Goal: Task Accomplishment & Management: Manage account settings

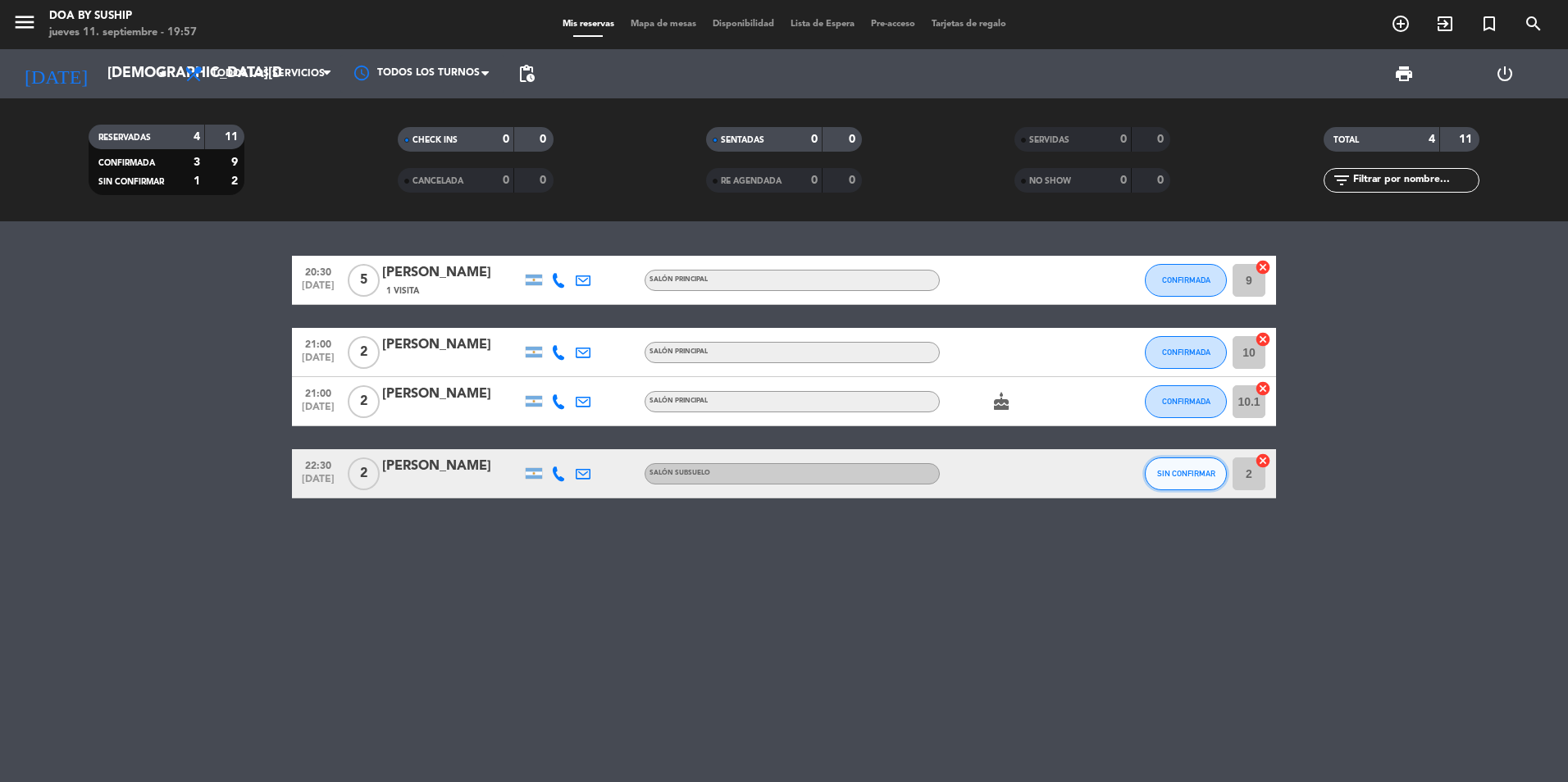
click at [1204, 489] on button "SIN CONFIRMAR" at bounding box center [1185, 474] width 82 height 33
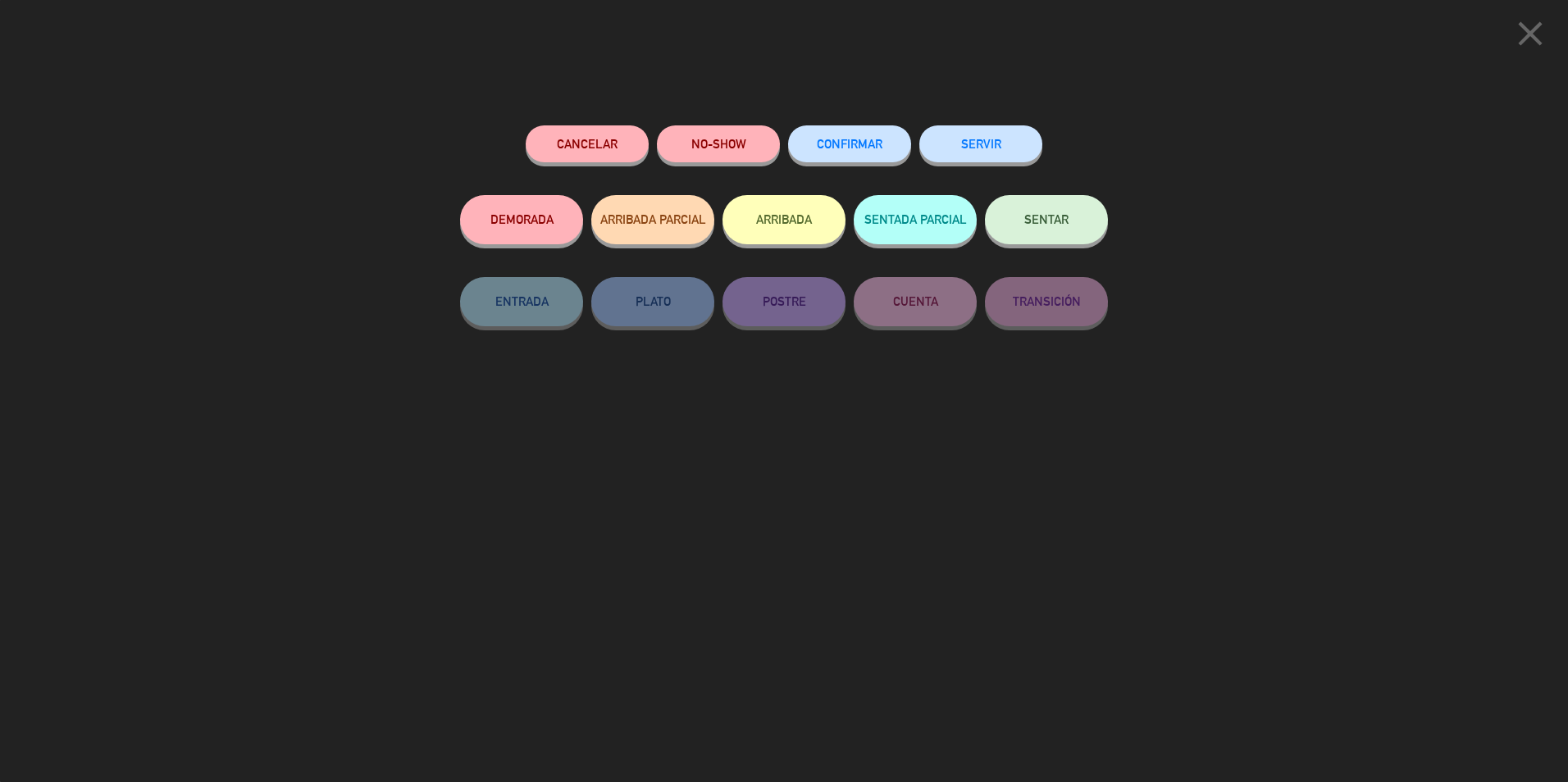
click at [853, 137] on button "CONFIRMAR" at bounding box center [849, 144] width 123 height 37
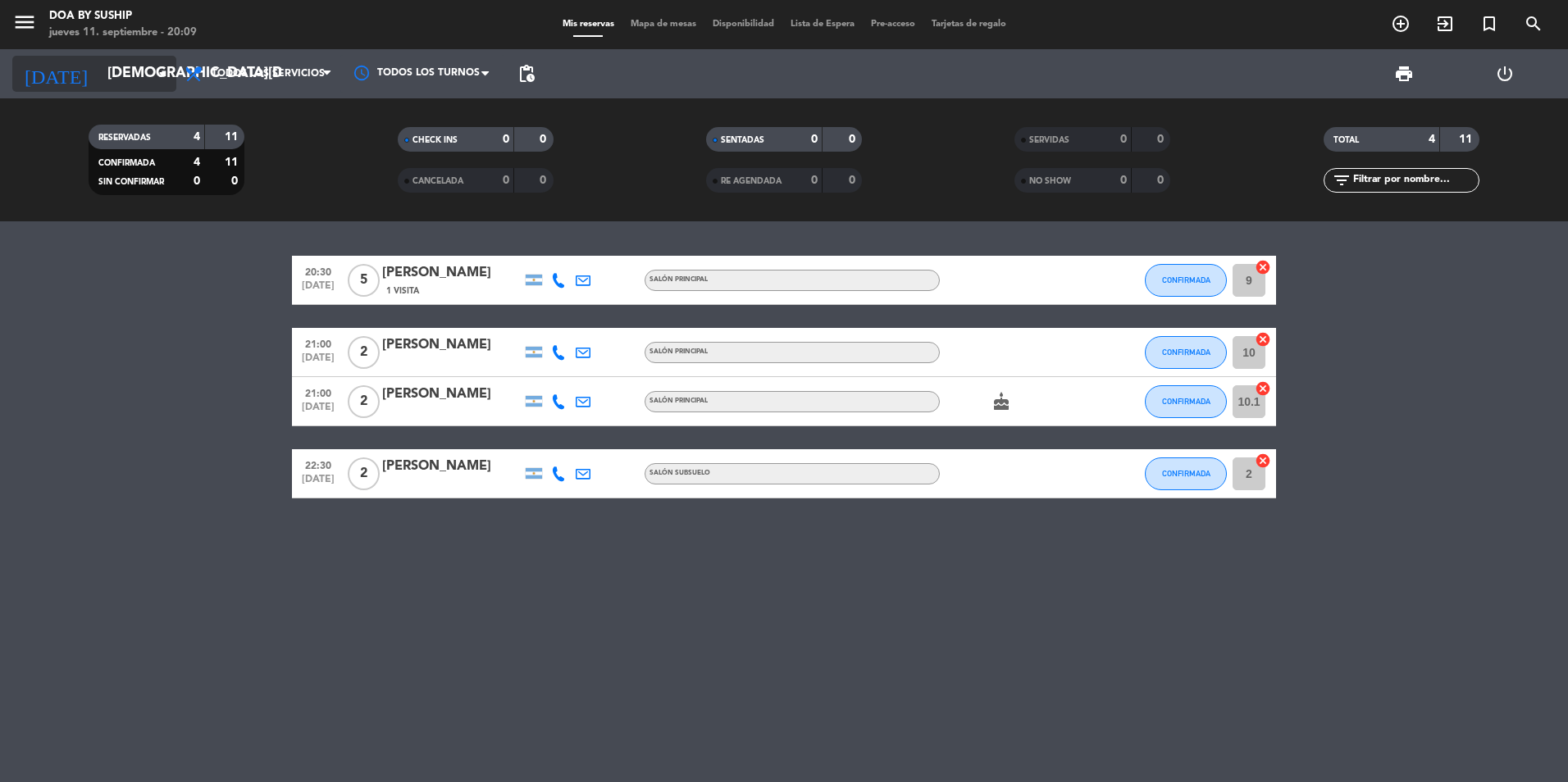
click at [138, 79] on input "[DEMOGRAPHIC_DATA][DATE]" at bounding box center [194, 74] width 190 height 33
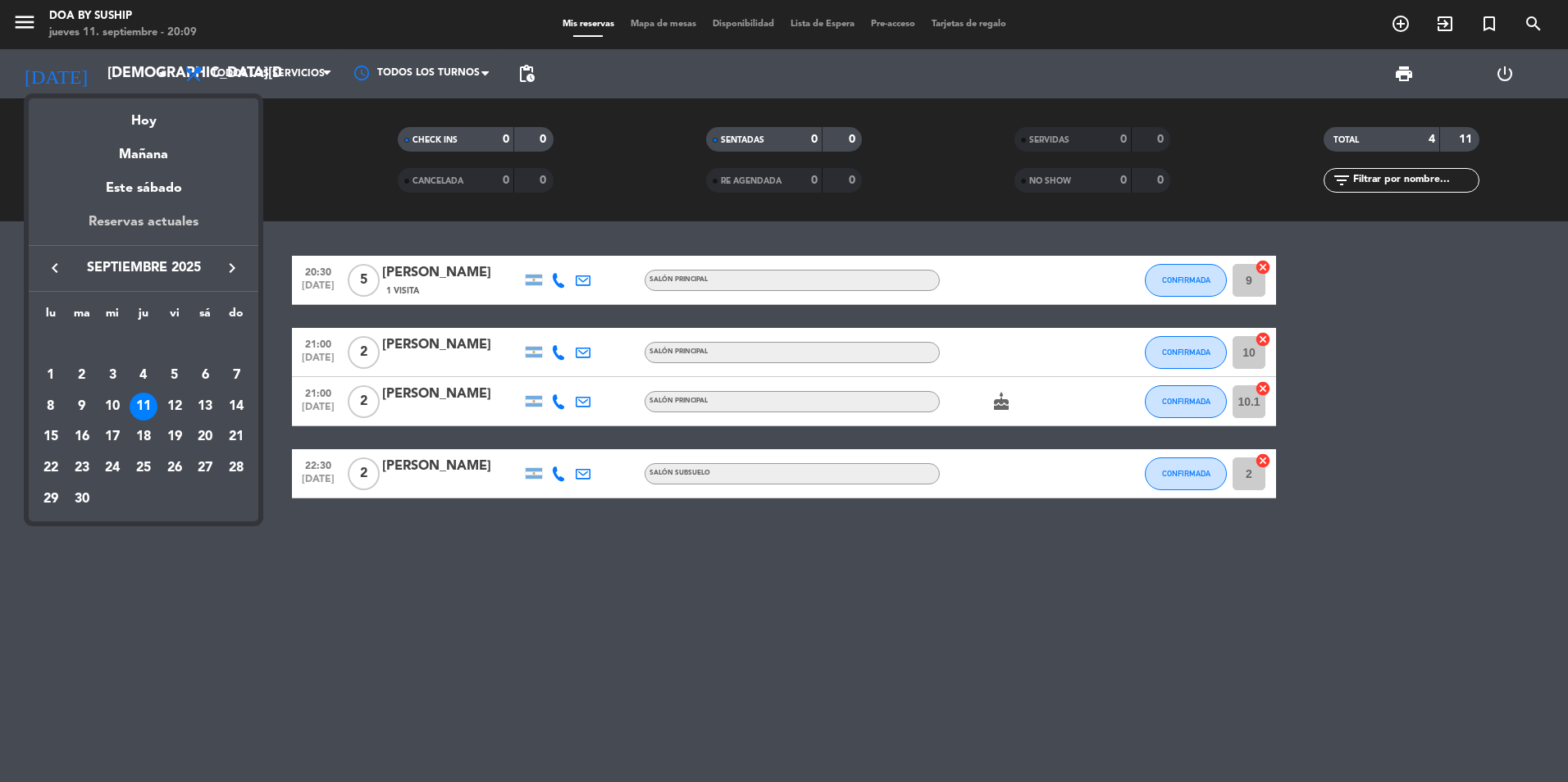
click at [154, 222] on div "Reservas actuales" at bounding box center [143, 228] width 229 height 34
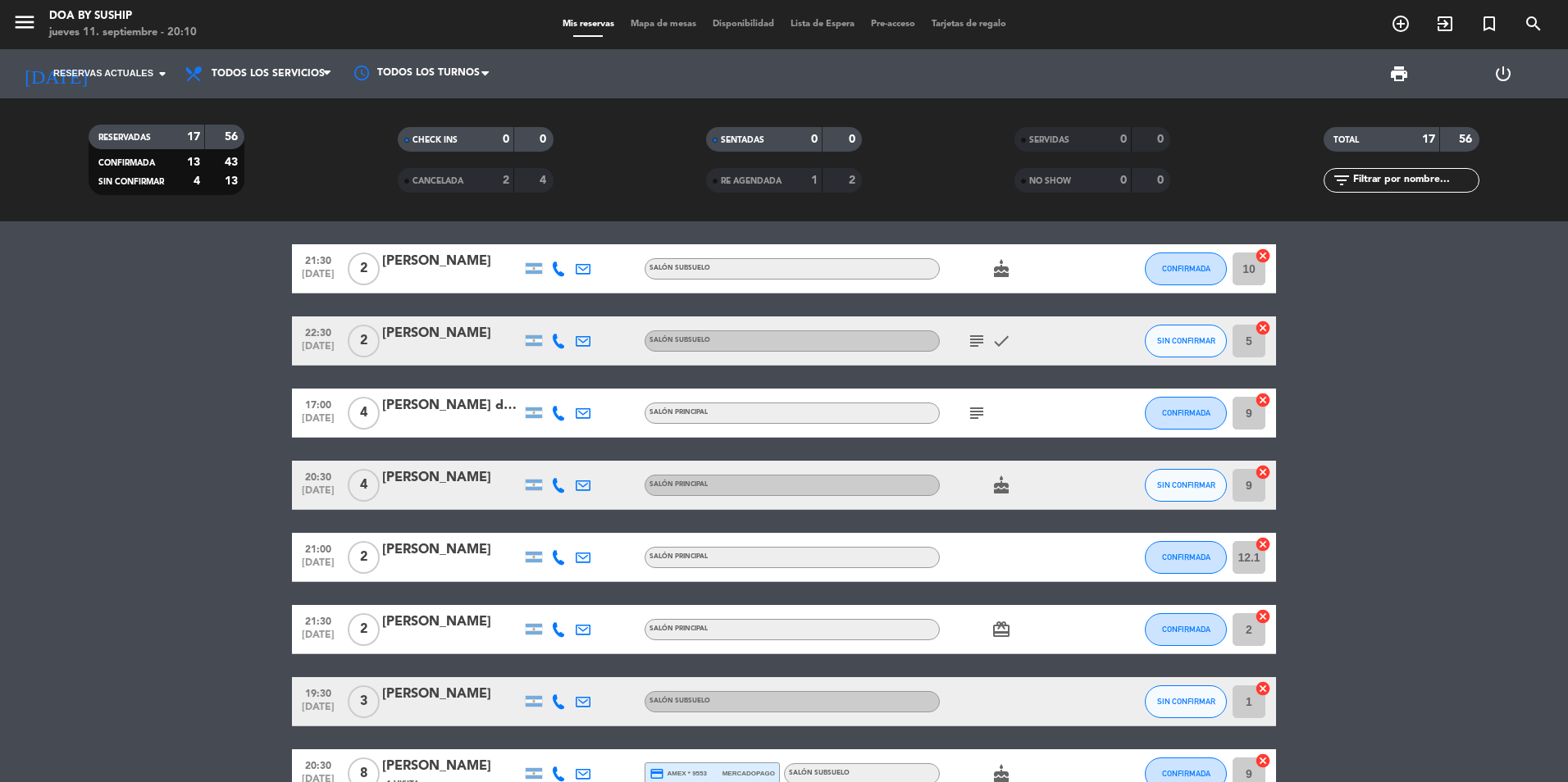
scroll to position [328, 0]
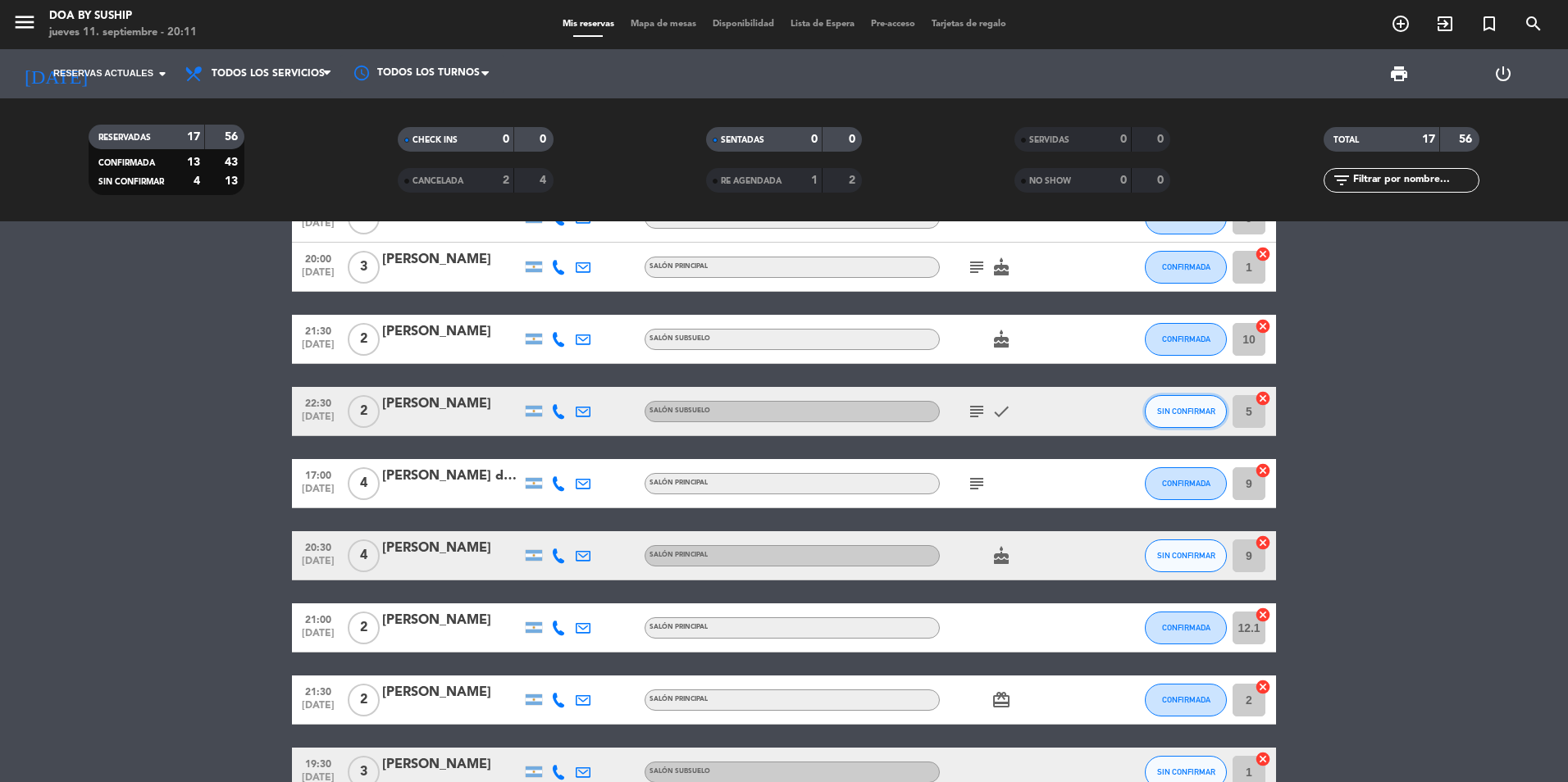
click at [1192, 410] on span "SIN CONFIRMAR" at bounding box center [1186, 410] width 58 height 9
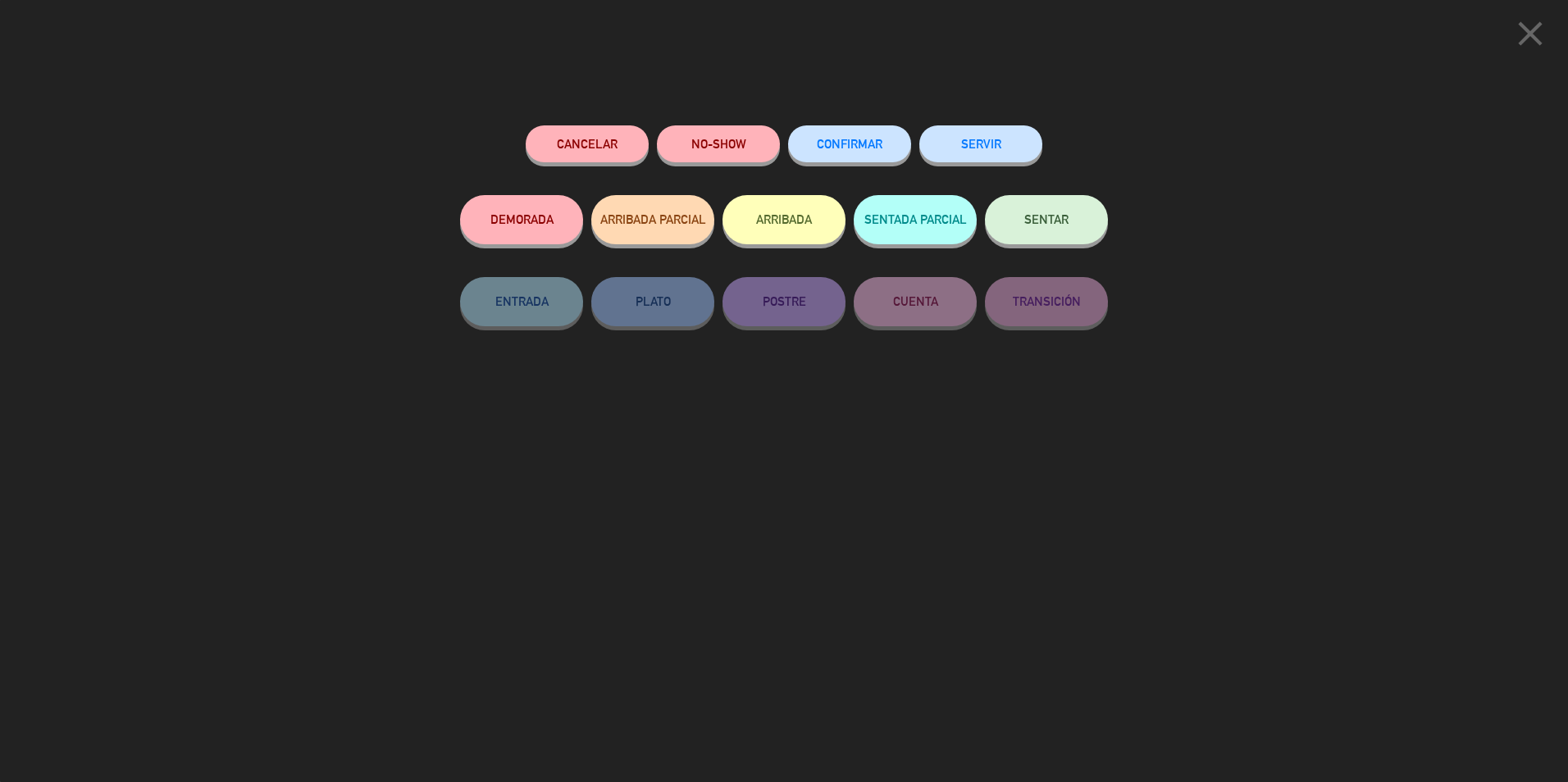
click at [852, 142] on span "CONFIRMAR" at bounding box center [849, 143] width 65 height 14
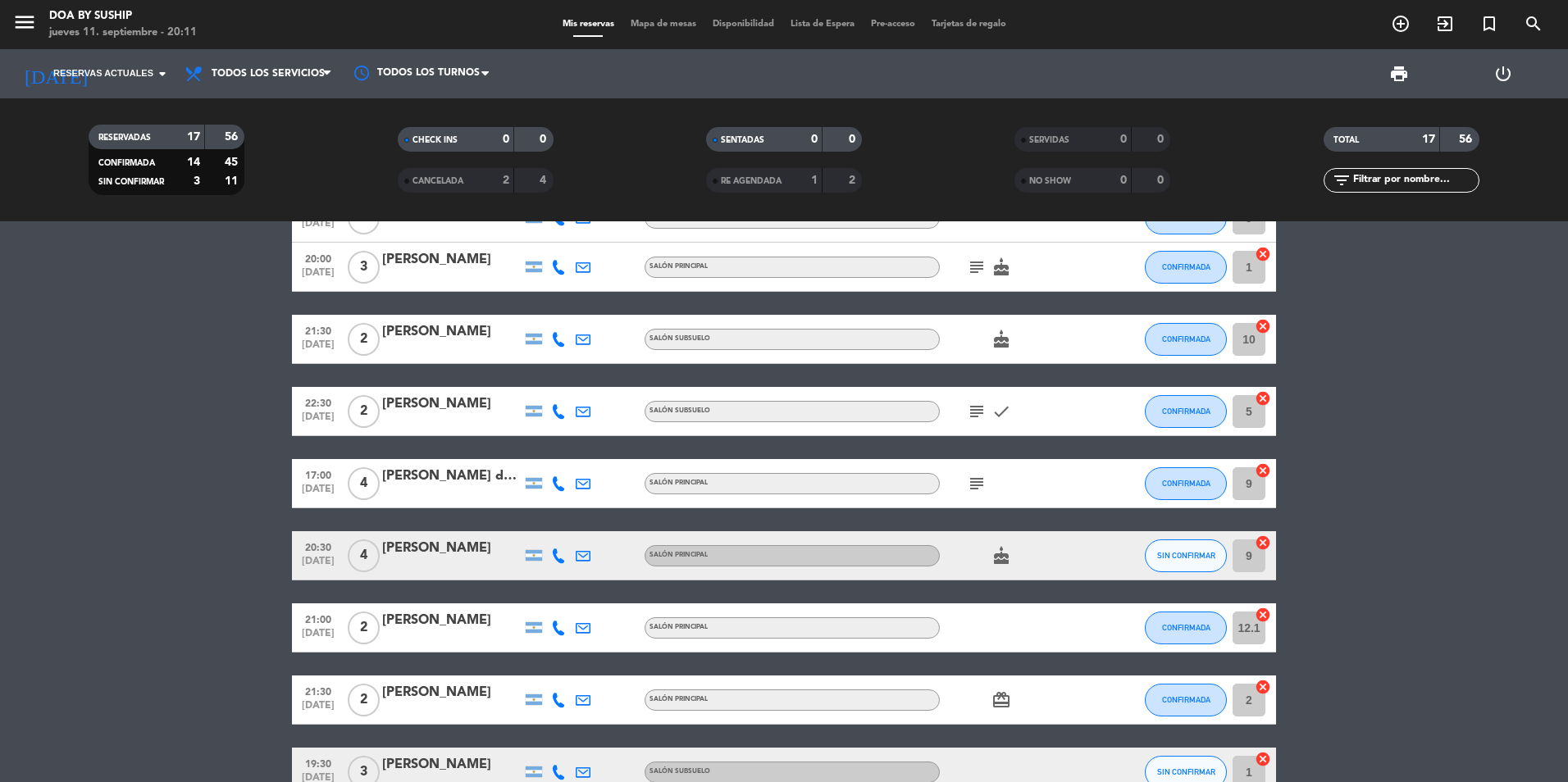
click at [981, 413] on icon "subject" at bounding box center [976, 412] width 20 height 20
click at [1393, 414] on bookings-row "20:30 [DATE] 5 [PERSON_NAME] 1 Visita Salón Principal CONFIRMADA 9 cancel 21:00…" at bounding box center [784, 506] width 1568 height 1158
click at [975, 415] on icon "subject" at bounding box center [976, 412] width 20 height 20
click at [559, 410] on icon at bounding box center [559, 411] width 15 height 15
drag, startPoint x: 589, startPoint y: 366, endPoint x: 548, endPoint y: 364, distance: 41.0
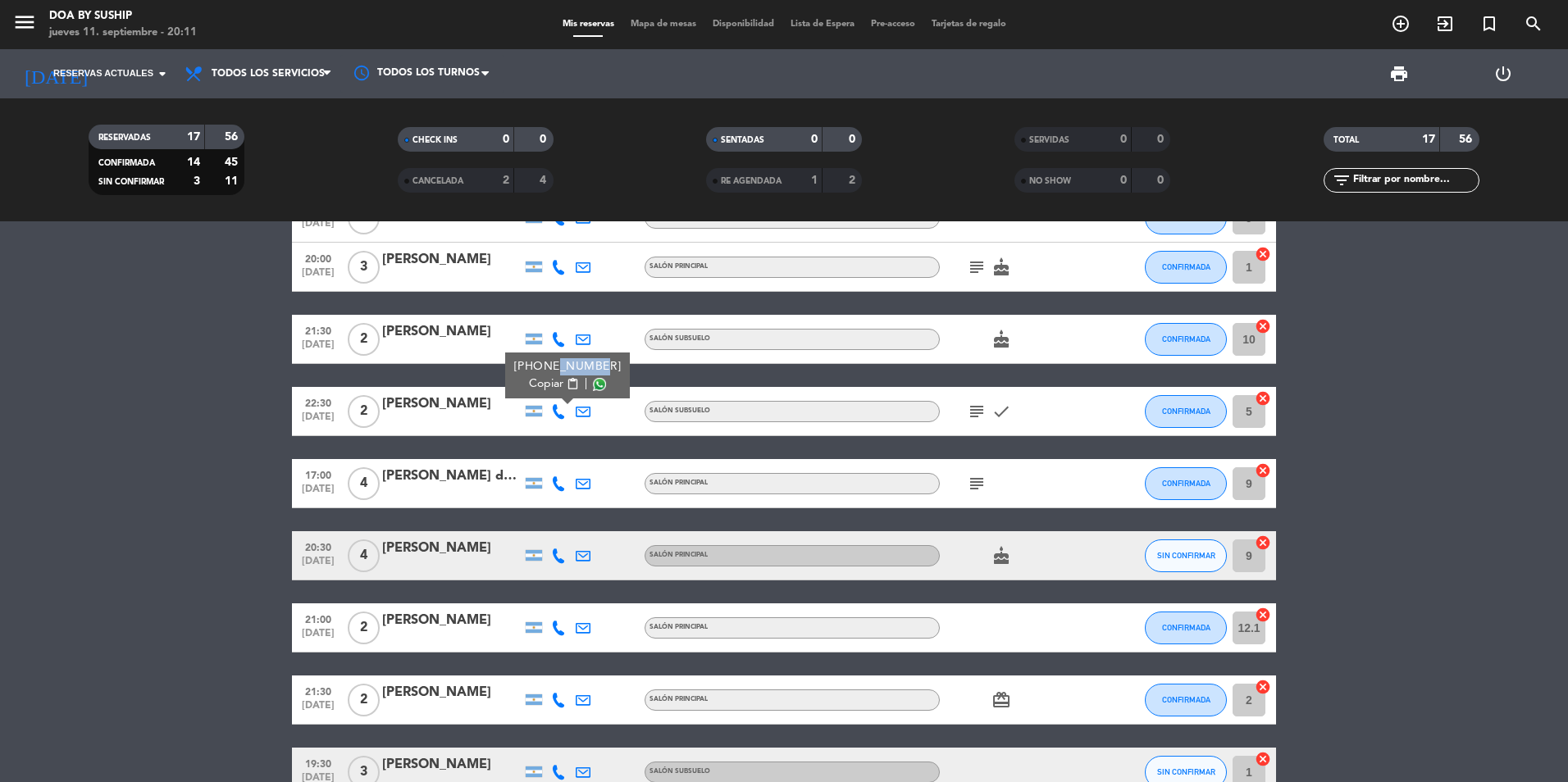
click at [548, 364] on div "[PHONE_NUMBER]" at bounding box center [568, 367] width 108 height 17
click at [972, 478] on icon "subject" at bounding box center [976, 484] width 20 height 20
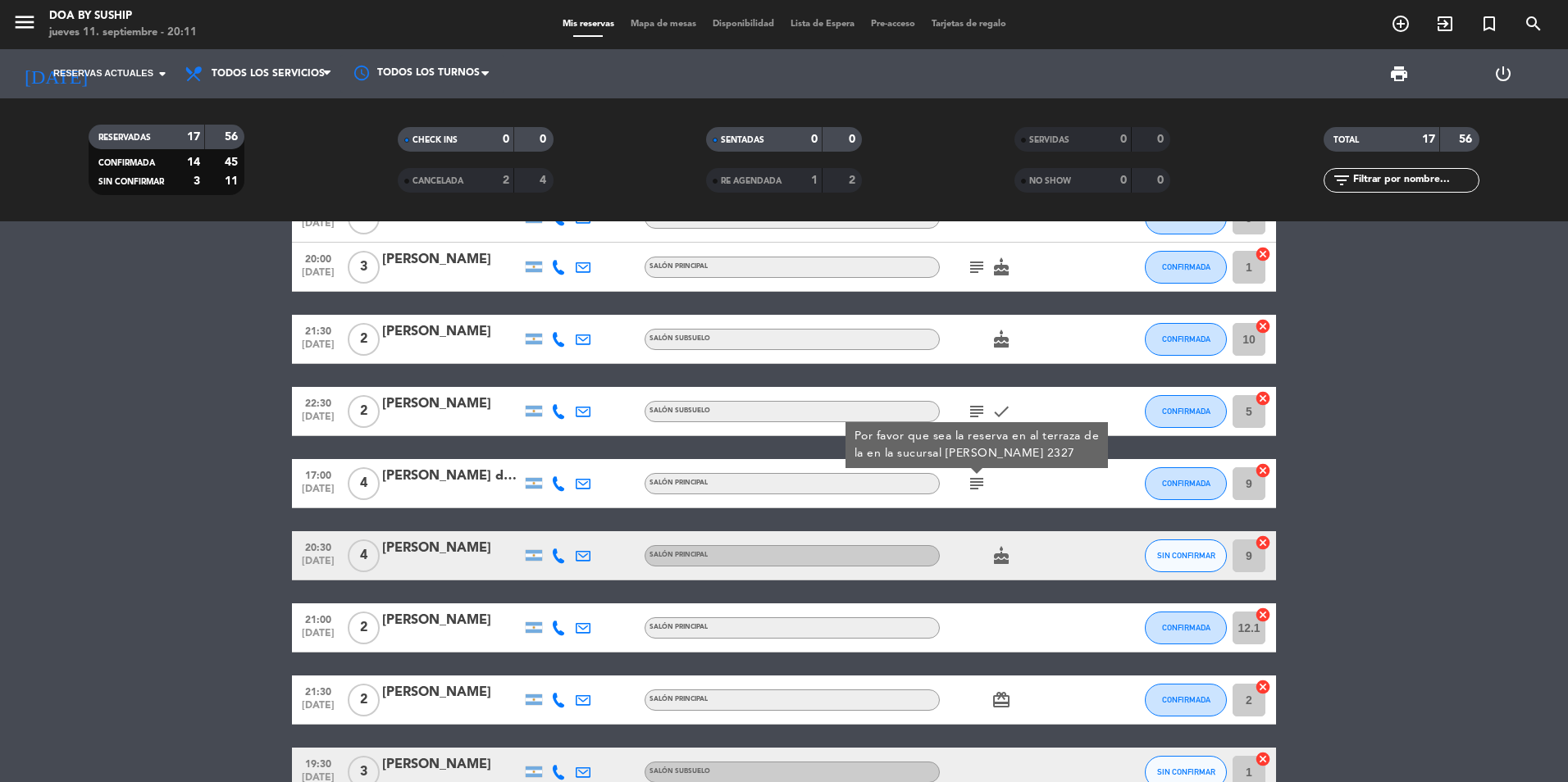
click at [1400, 497] on bookings-row "20:30 [DATE] 5 [PERSON_NAME] 1 Visita Salón Principal CONFIRMADA 9 cancel 21:00…" at bounding box center [784, 506] width 1568 height 1158
click at [1187, 558] on span "SIN CONFIRMAR" at bounding box center [1186, 555] width 58 height 9
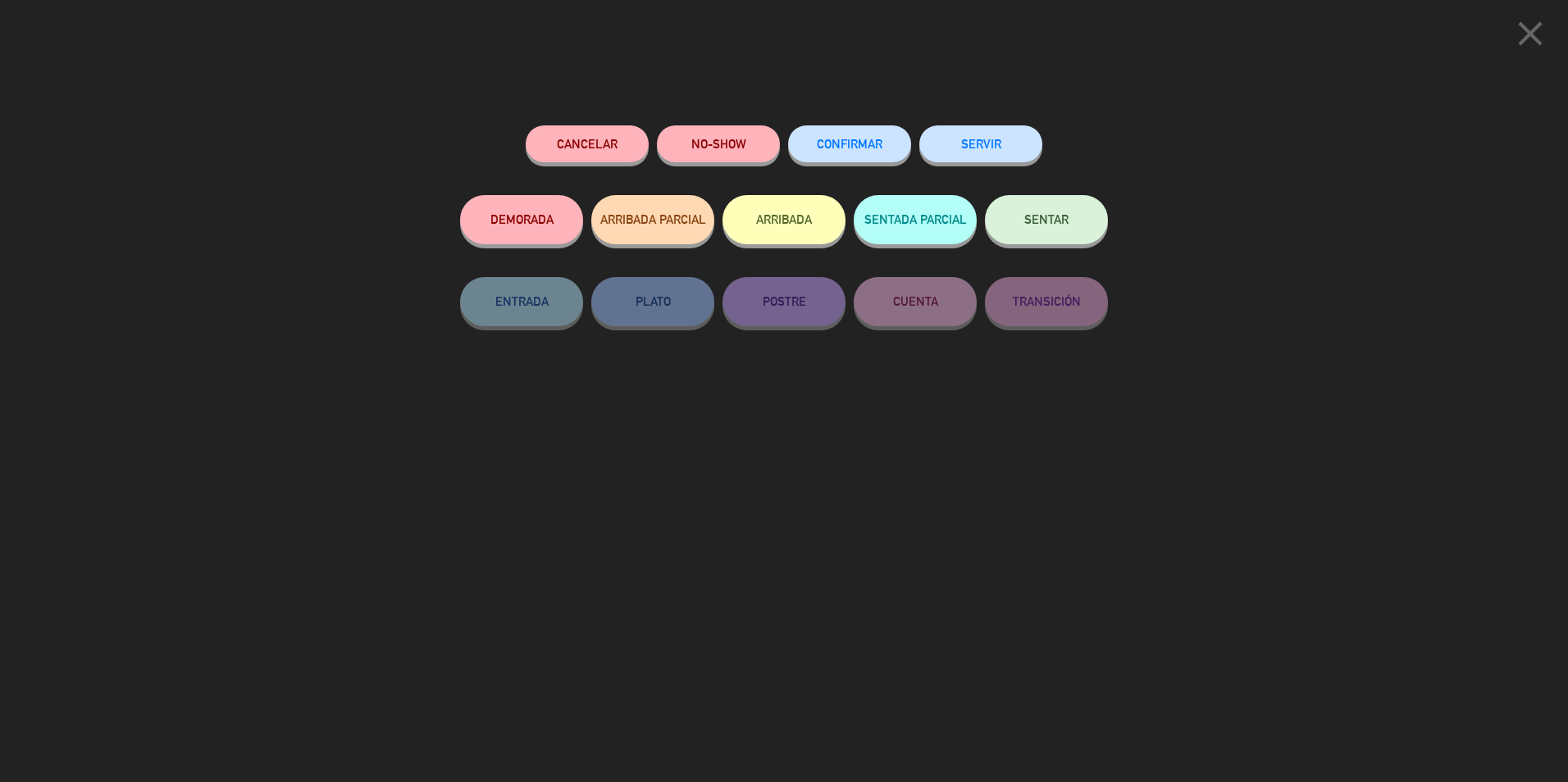
click at [840, 138] on button "CONFIRMAR" at bounding box center [849, 144] width 123 height 37
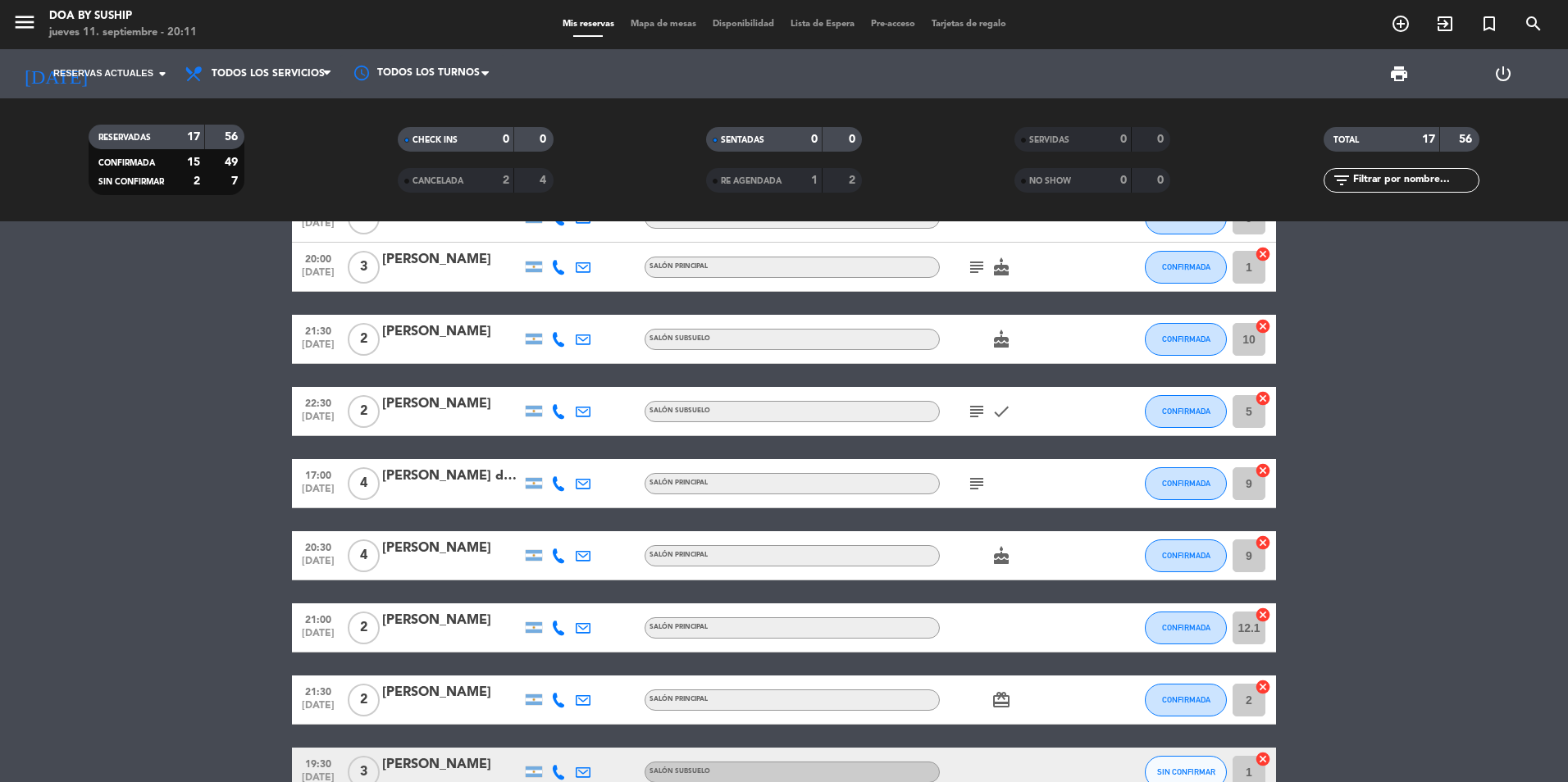
click at [978, 482] on icon "subject" at bounding box center [976, 484] width 20 height 20
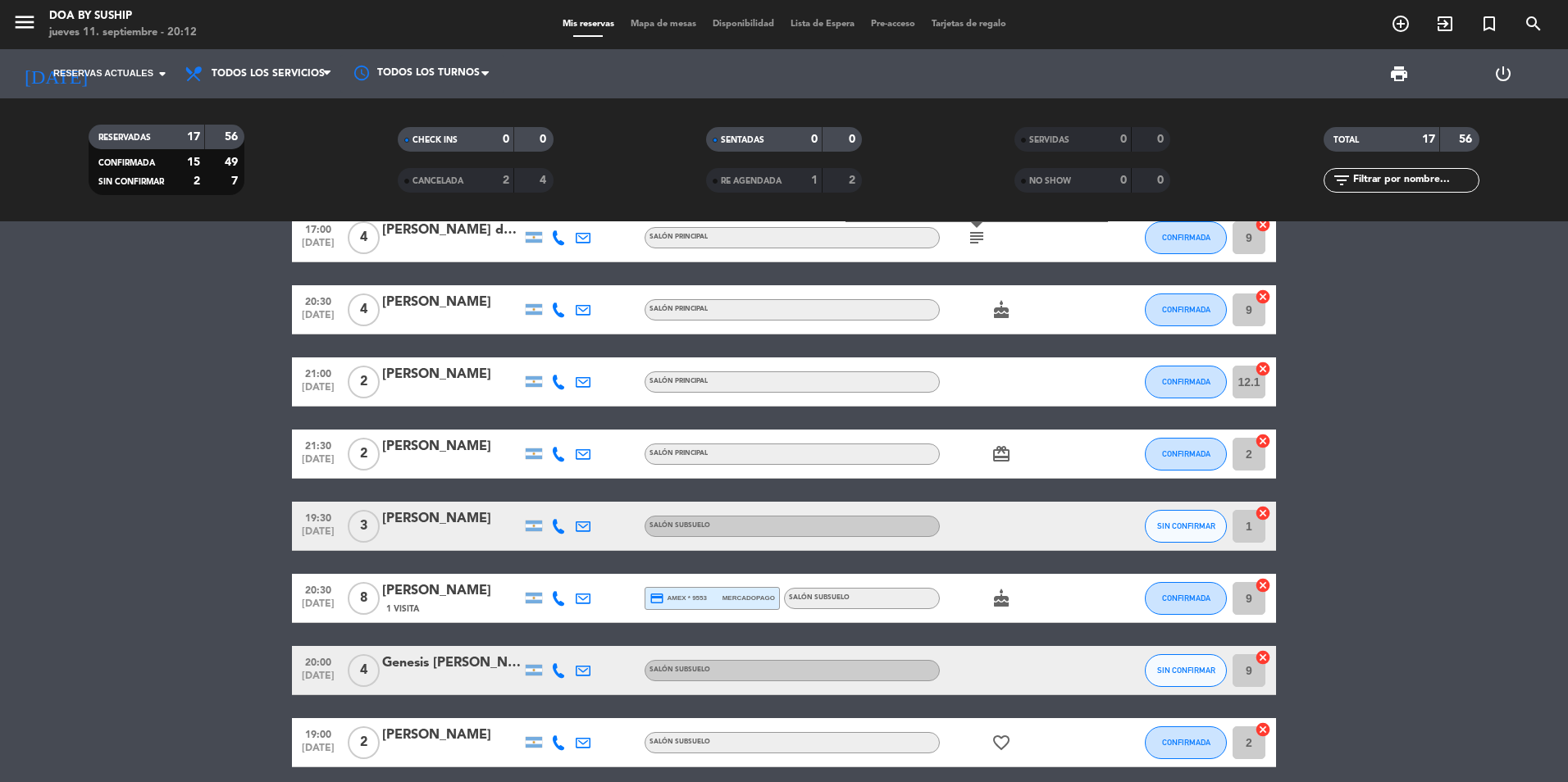
scroll to position [656, 0]
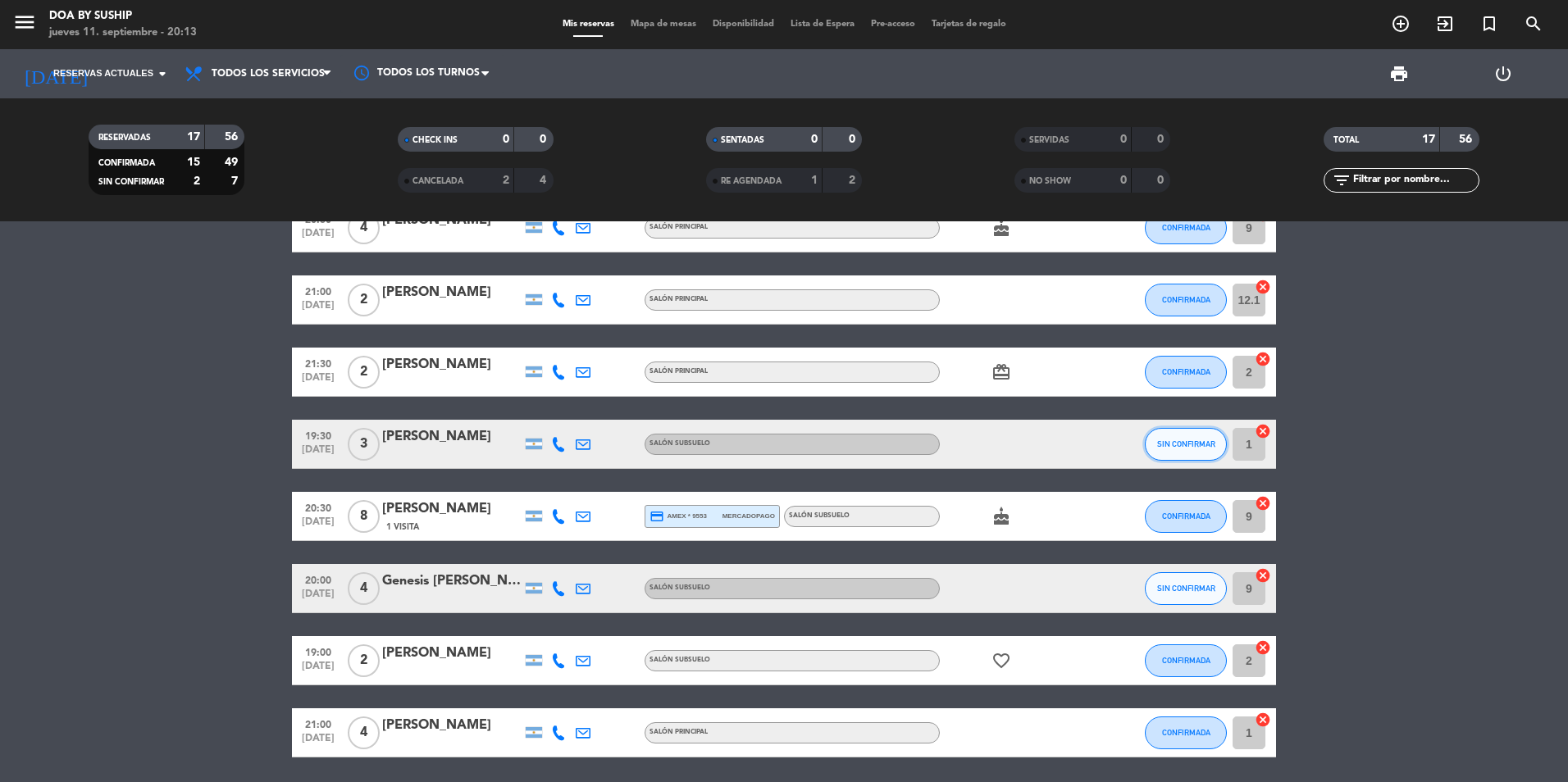
click at [1182, 437] on button "SIN CONFIRMAR" at bounding box center [1185, 444] width 82 height 33
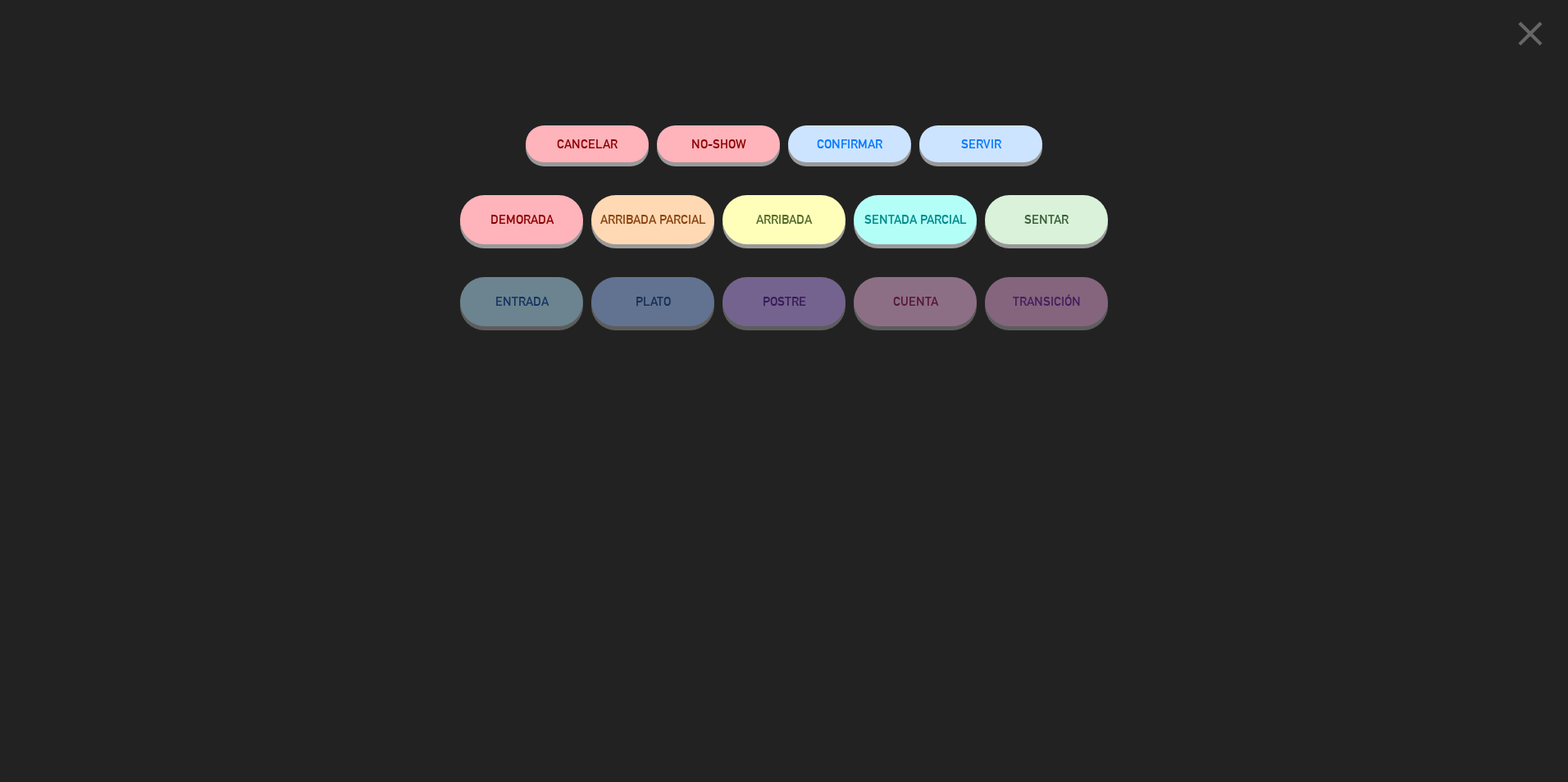
drag, startPoint x: 851, startPoint y: 144, endPoint x: 851, endPoint y: 135, distance: 9.0
click at [851, 137] on button "CONFIRMAR" at bounding box center [849, 144] width 123 height 37
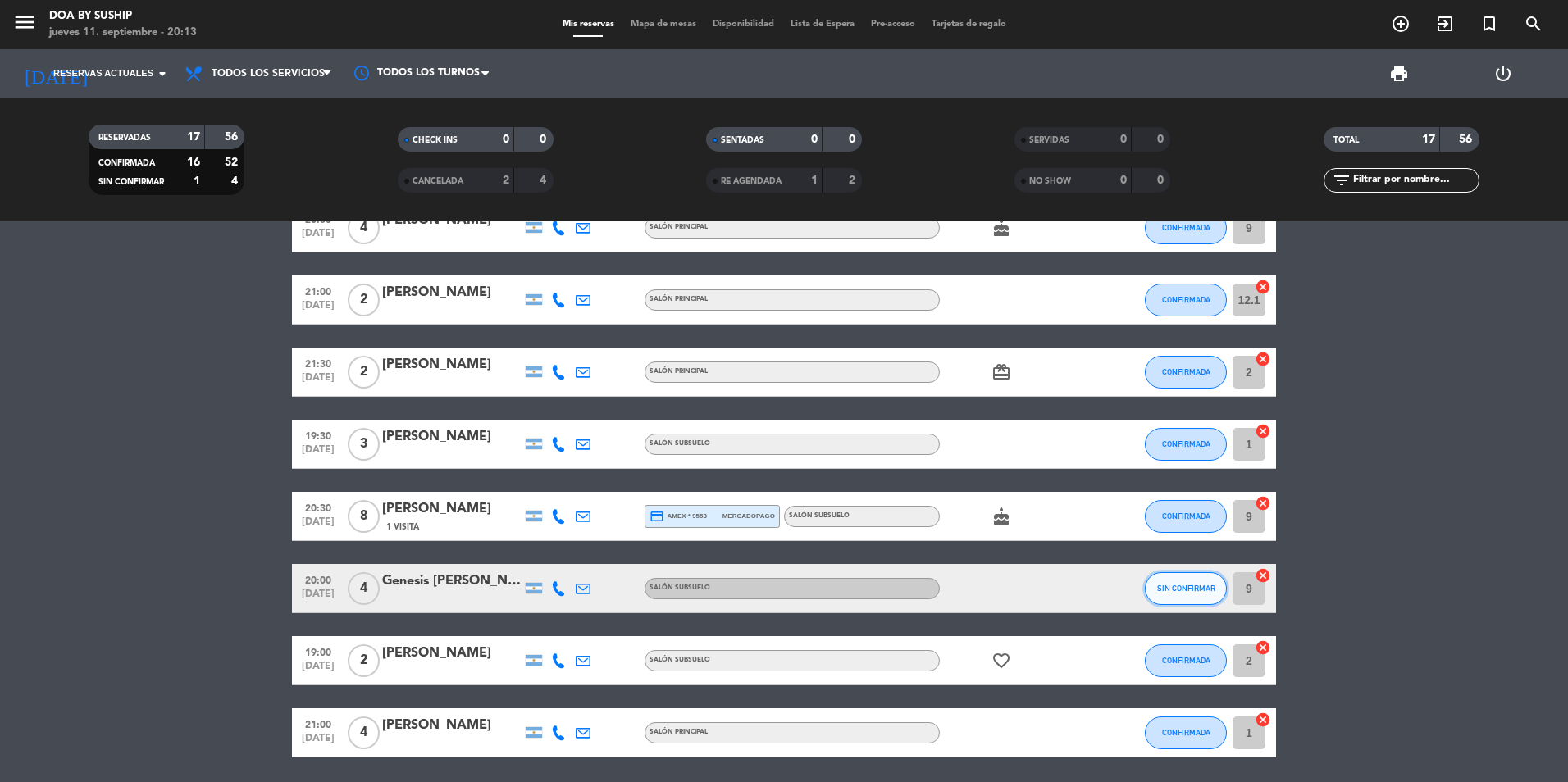
click at [1191, 588] on span "SIN CONFIRMAR" at bounding box center [1186, 588] width 58 height 9
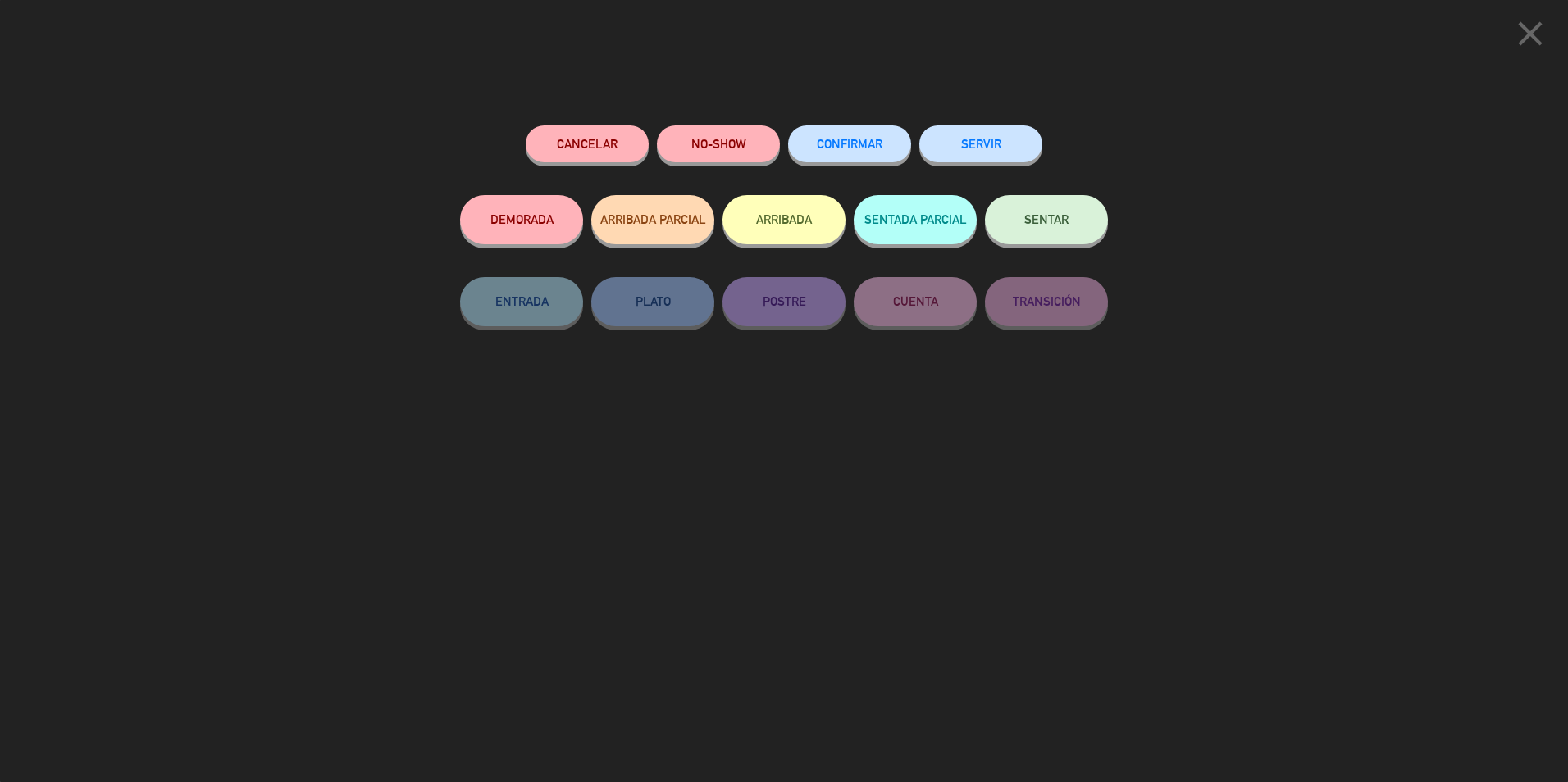
click at [841, 135] on button "CONFIRMAR" at bounding box center [849, 144] width 123 height 37
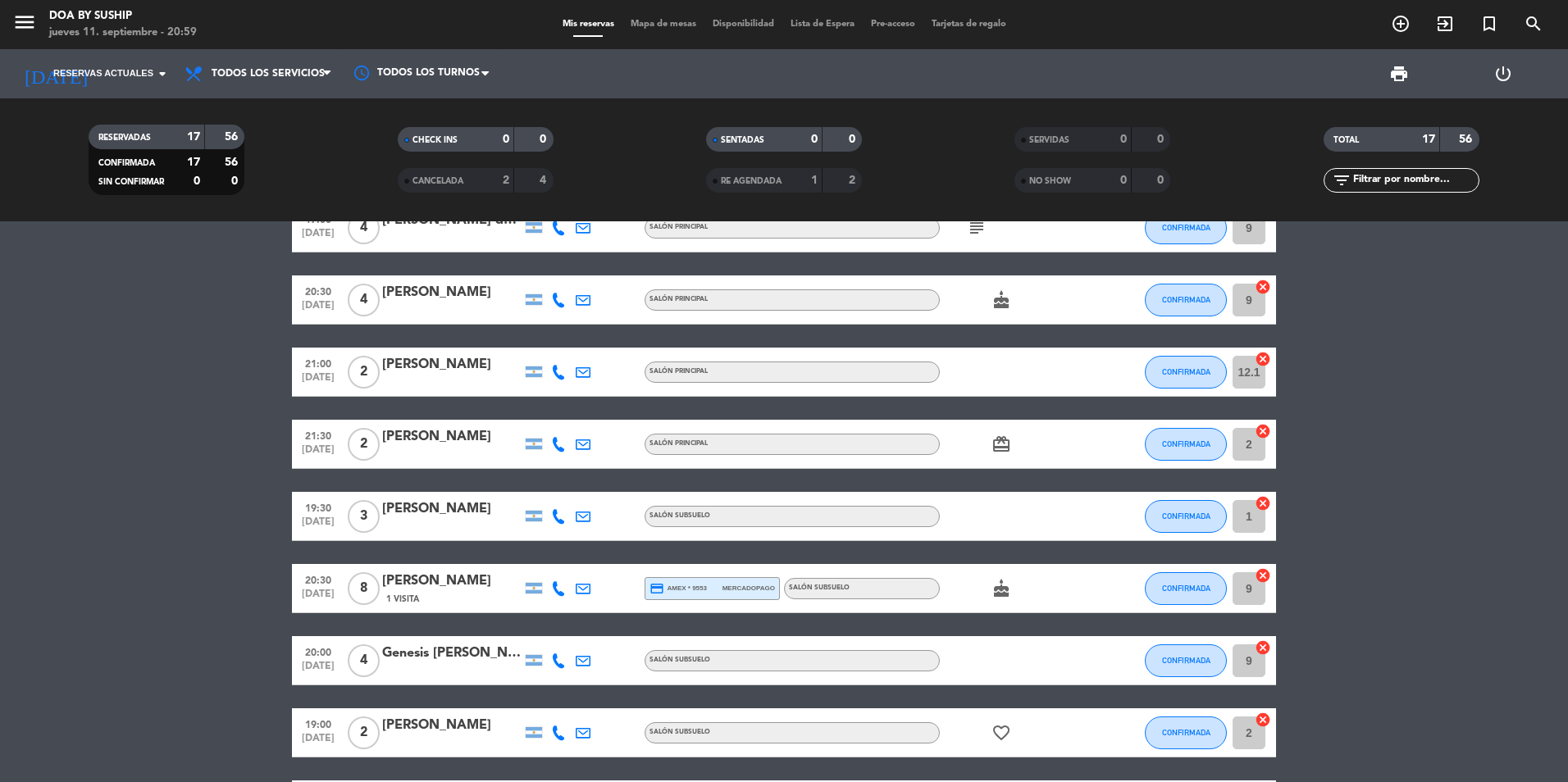
scroll to position [386, 0]
